Goal: Navigation & Orientation: Find specific page/section

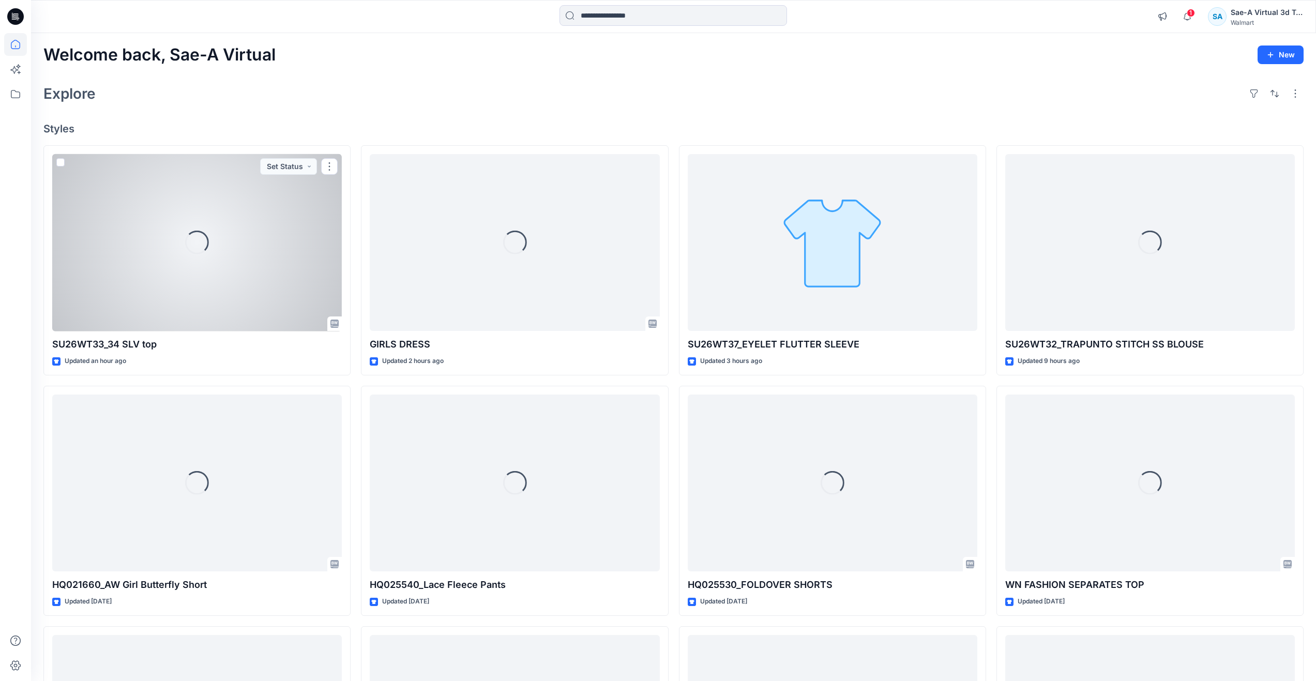
click at [202, 301] on div "Loading..." at bounding box center [197, 242] width 290 height 177
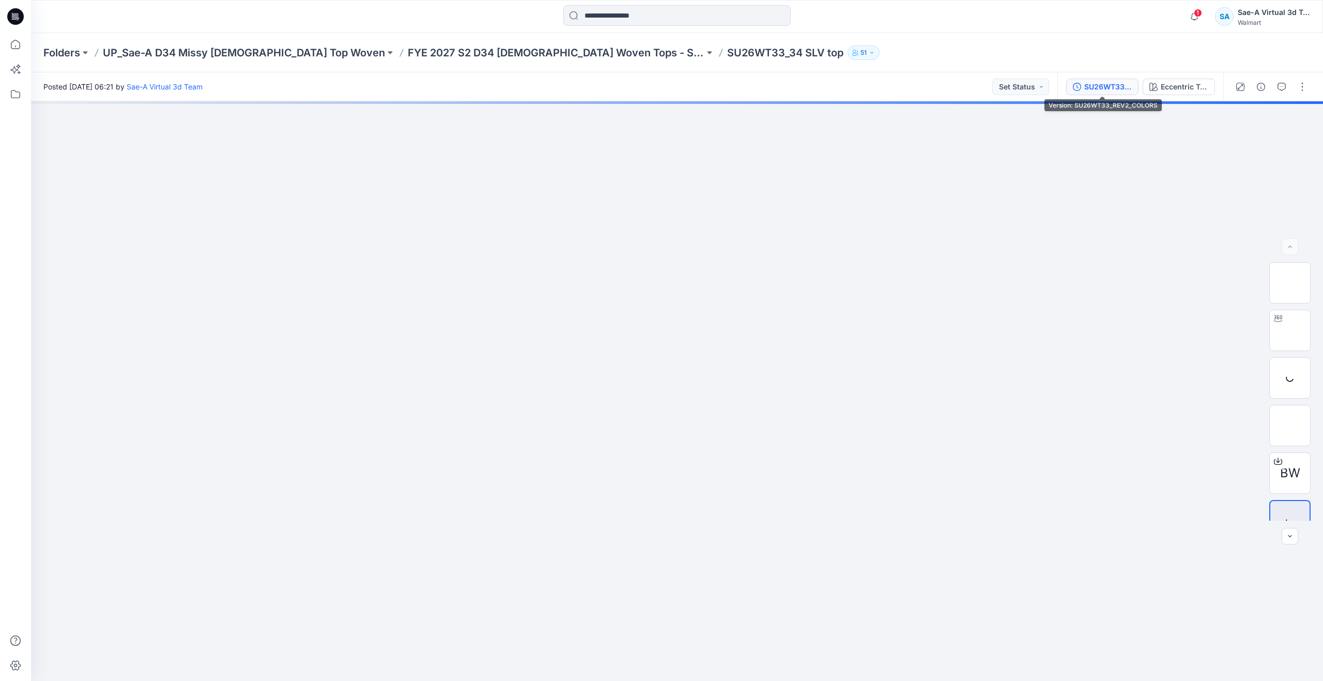
click at [1106, 82] on div "SU26WT33_REV2_COLORS" at bounding box center [1109, 86] width 48 height 11
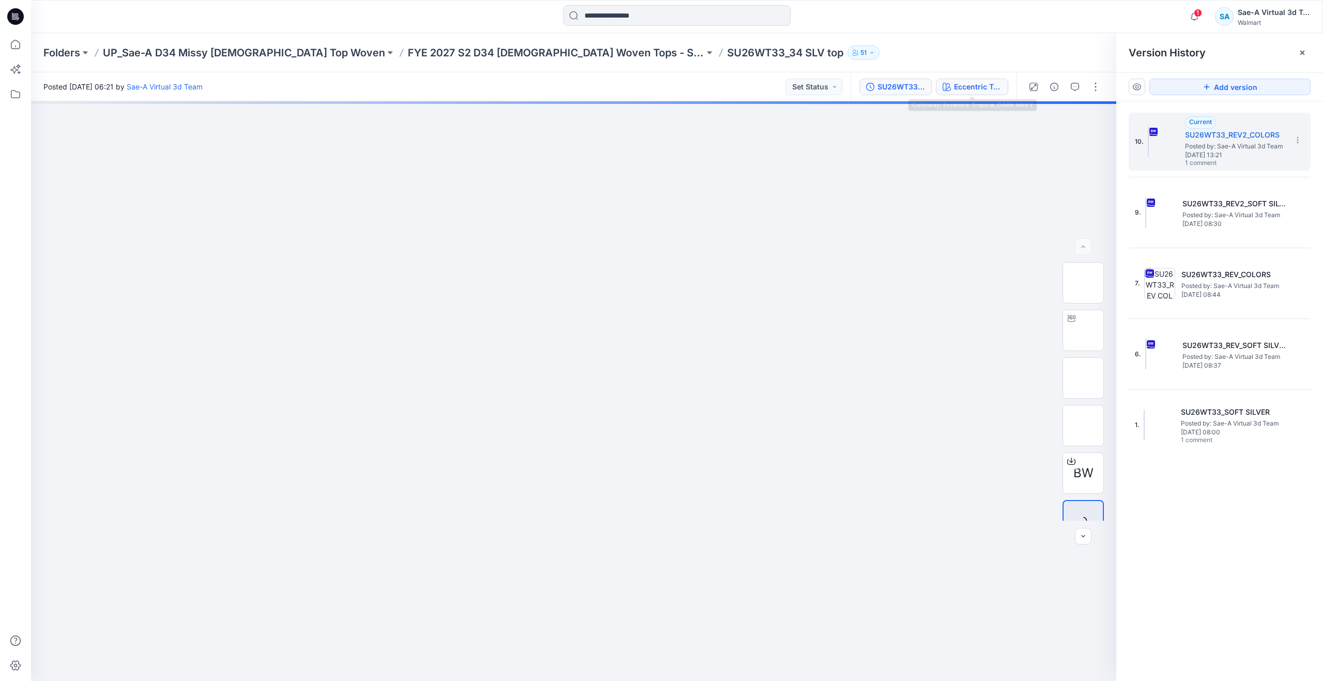
click at [974, 89] on div "Eccentric Tropical_DARK NAVY" at bounding box center [978, 86] width 48 height 11
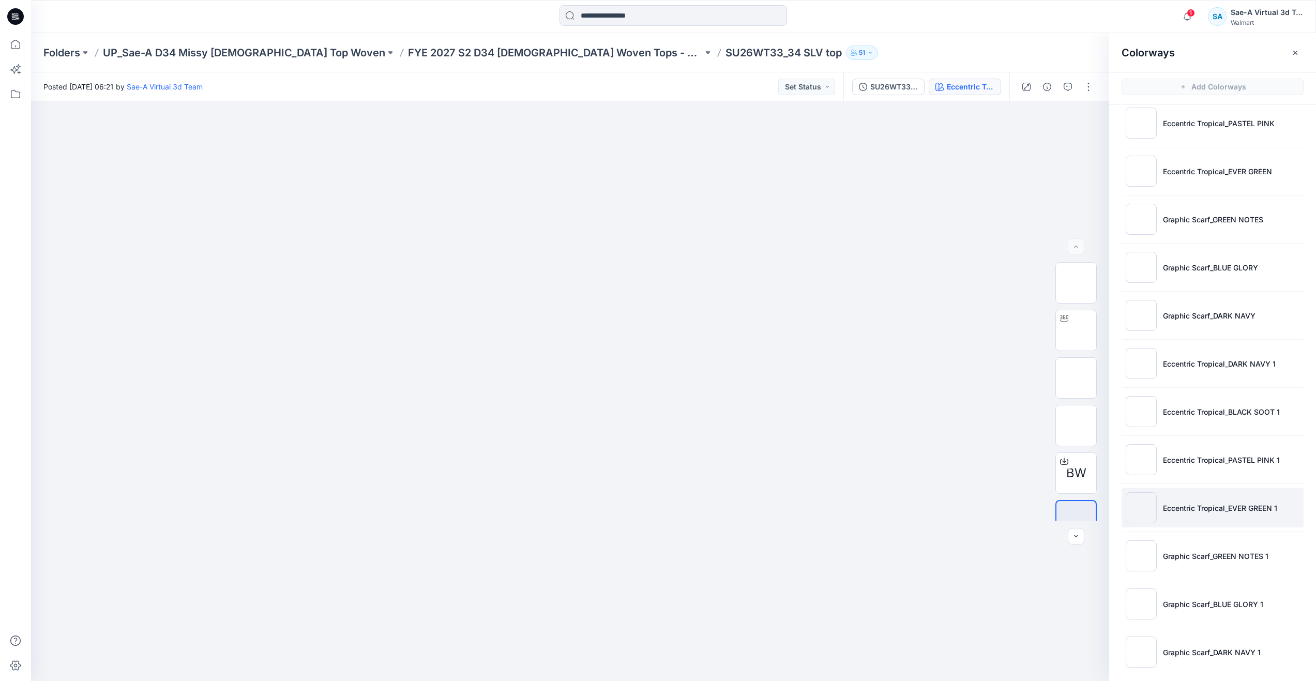
scroll to position [114, 0]
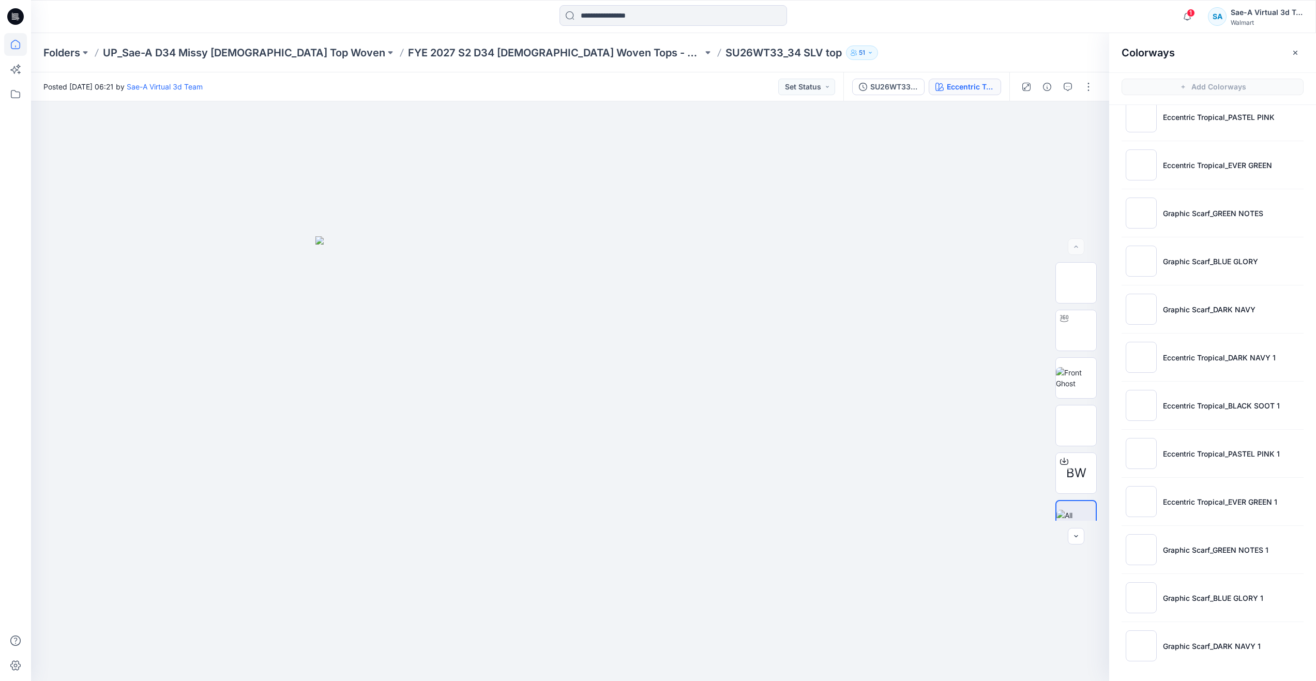
click at [13, 47] on icon at bounding box center [15, 44] width 23 height 23
